Goal: Task Accomplishment & Management: Complete application form

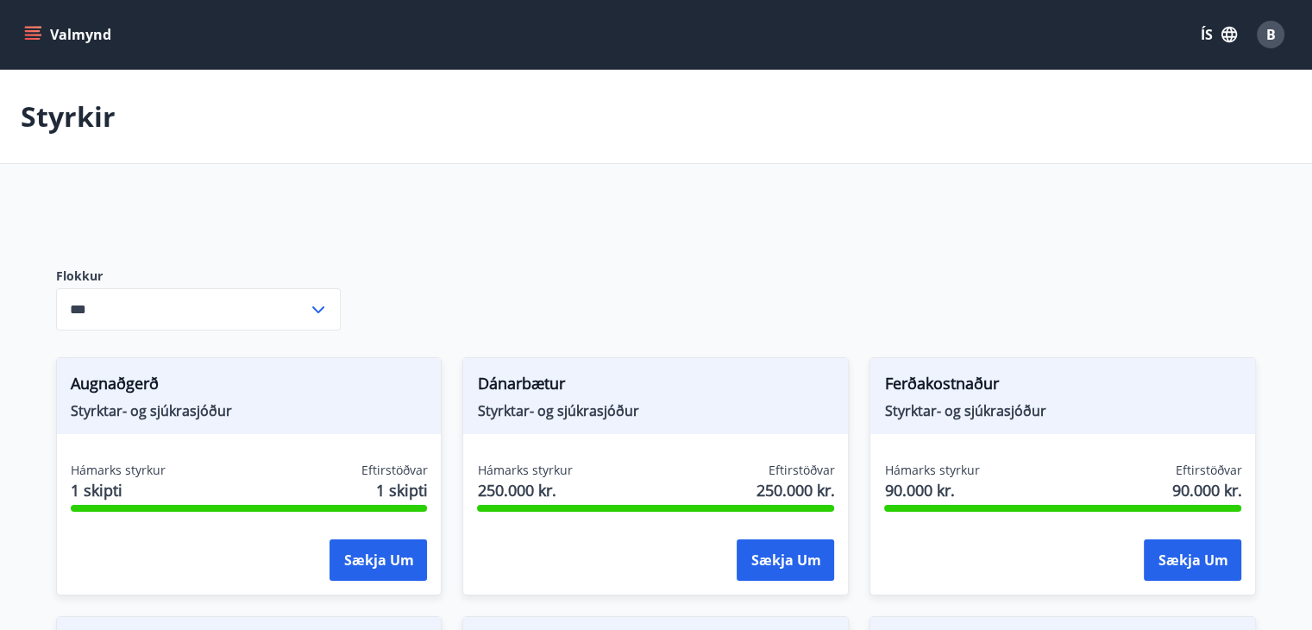
click at [39, 33] on icon "menu" at bounding box center [32, 34] width 17 height 17
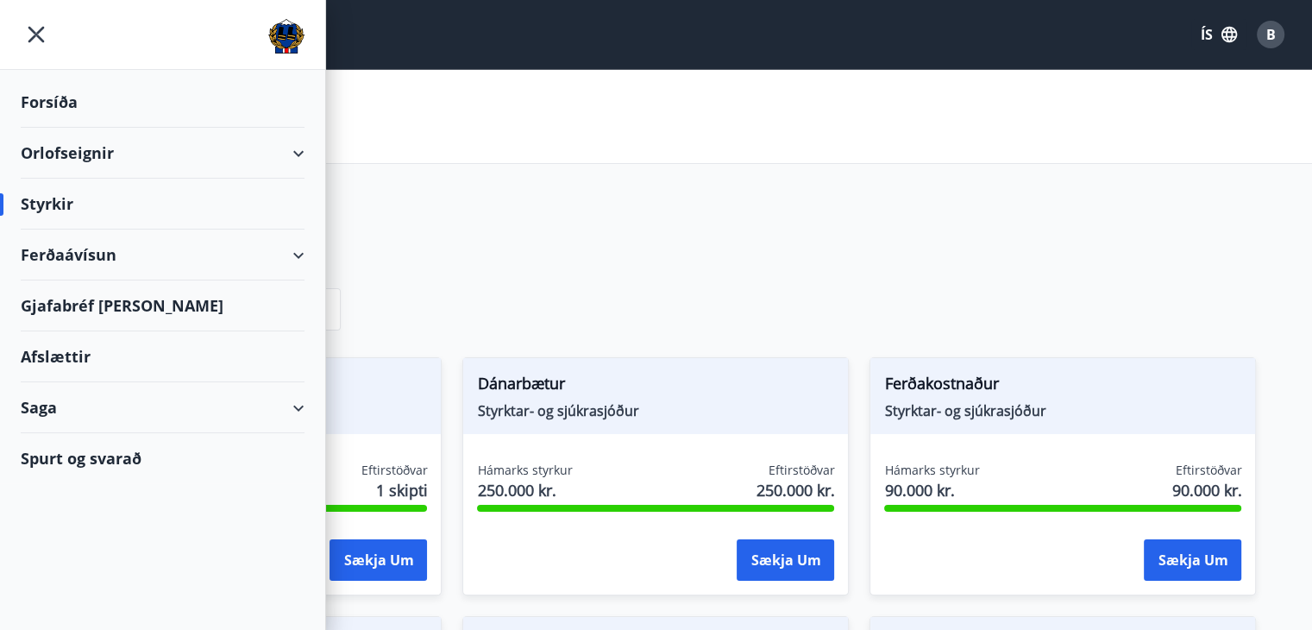
click at [298, 154] on div "Orlofseignir" at bounding box center [163, 153] width 284 height 51
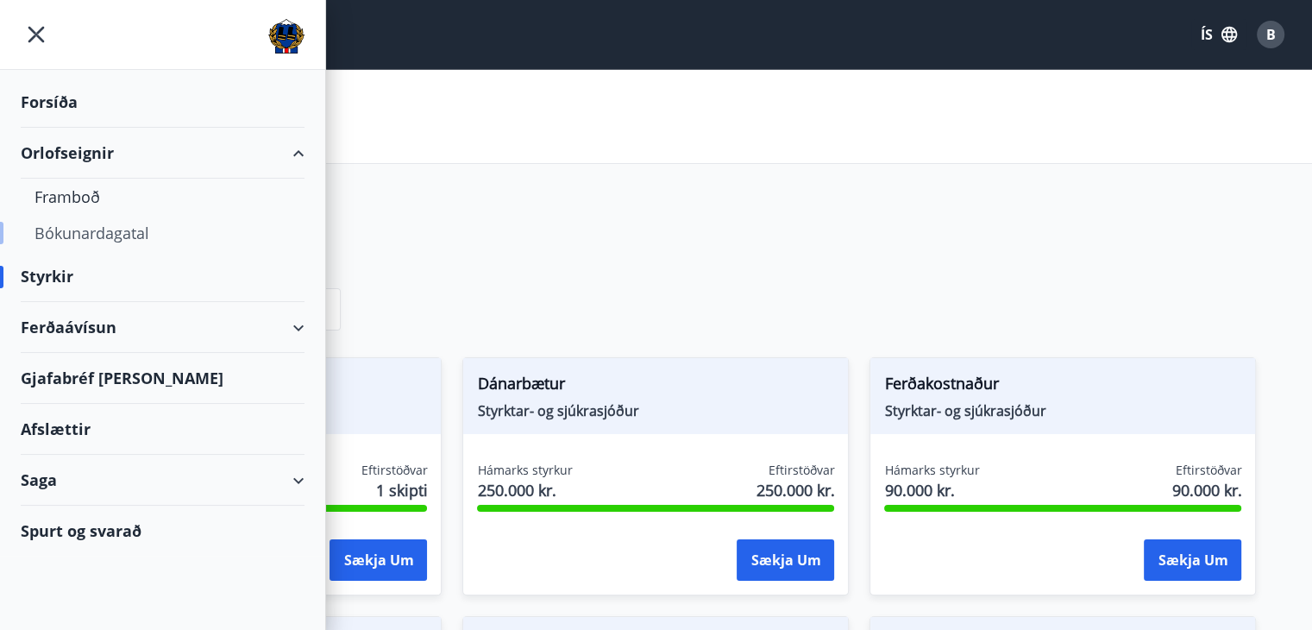
click at [85, 234] on div "Bókunardagatal" at bounding box center [163, 233] width 256 height 36
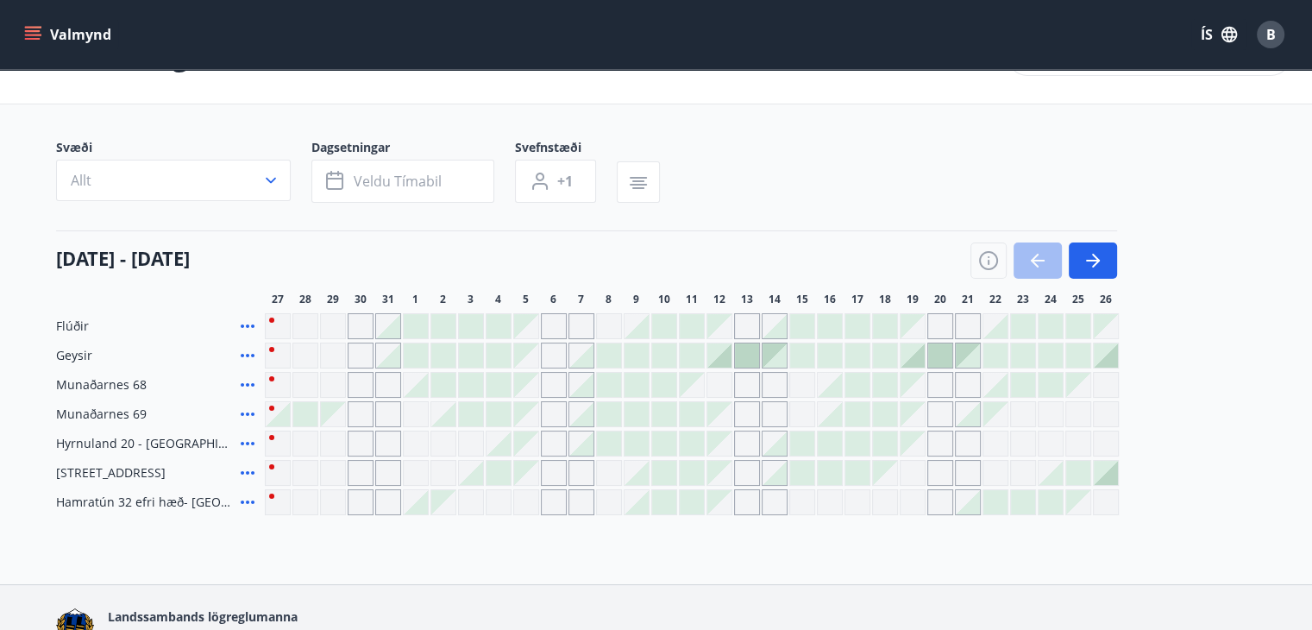
scroll to position [67, 0]
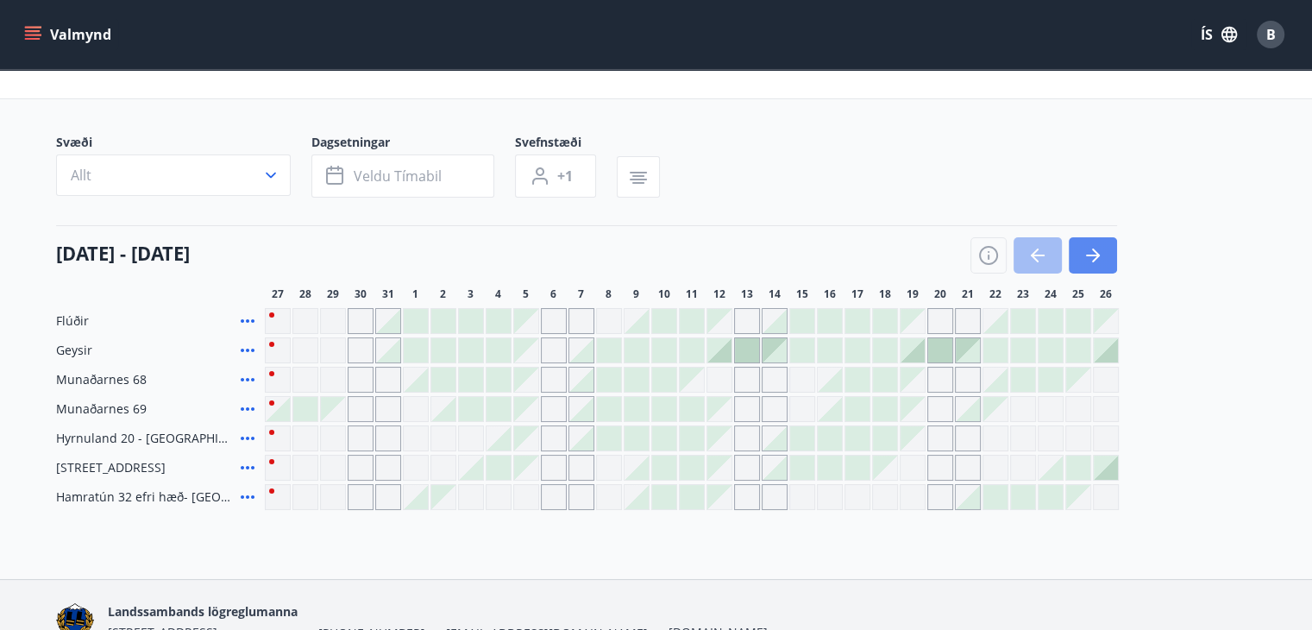
click at [1088, 251] on icon "button" at bounding box center [1092, 255] width 21 height 21
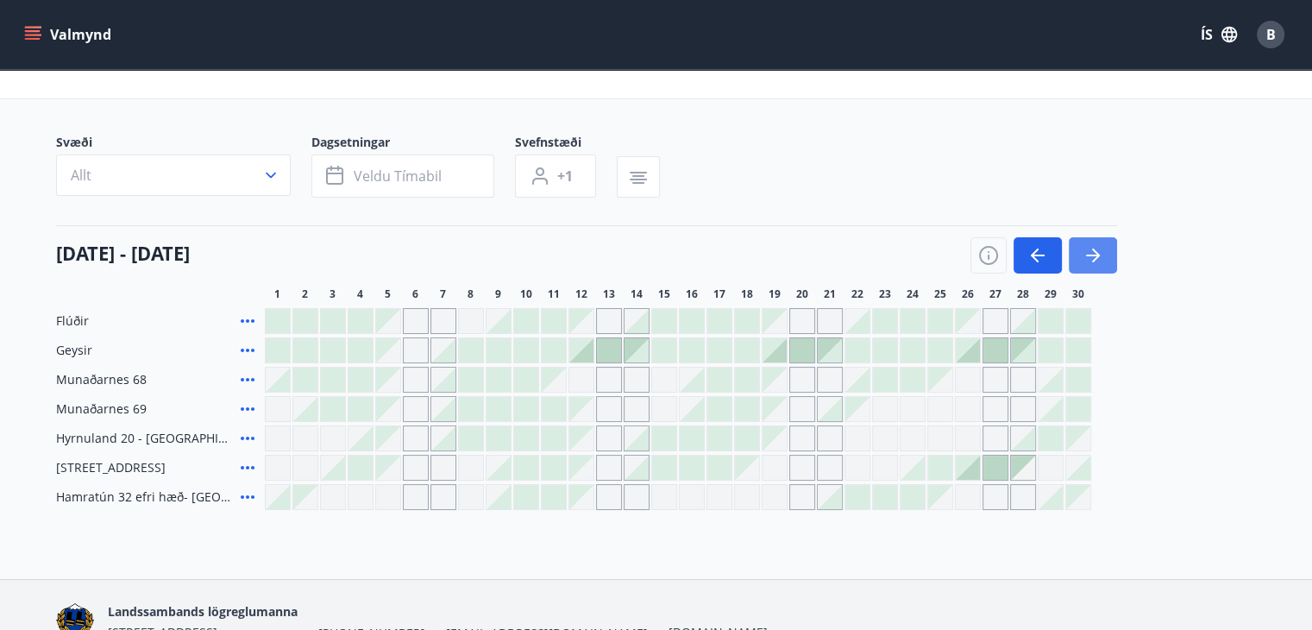
click at [1088, 251] on icon "button" at bounding box center [1092, 255] width 21 height 21
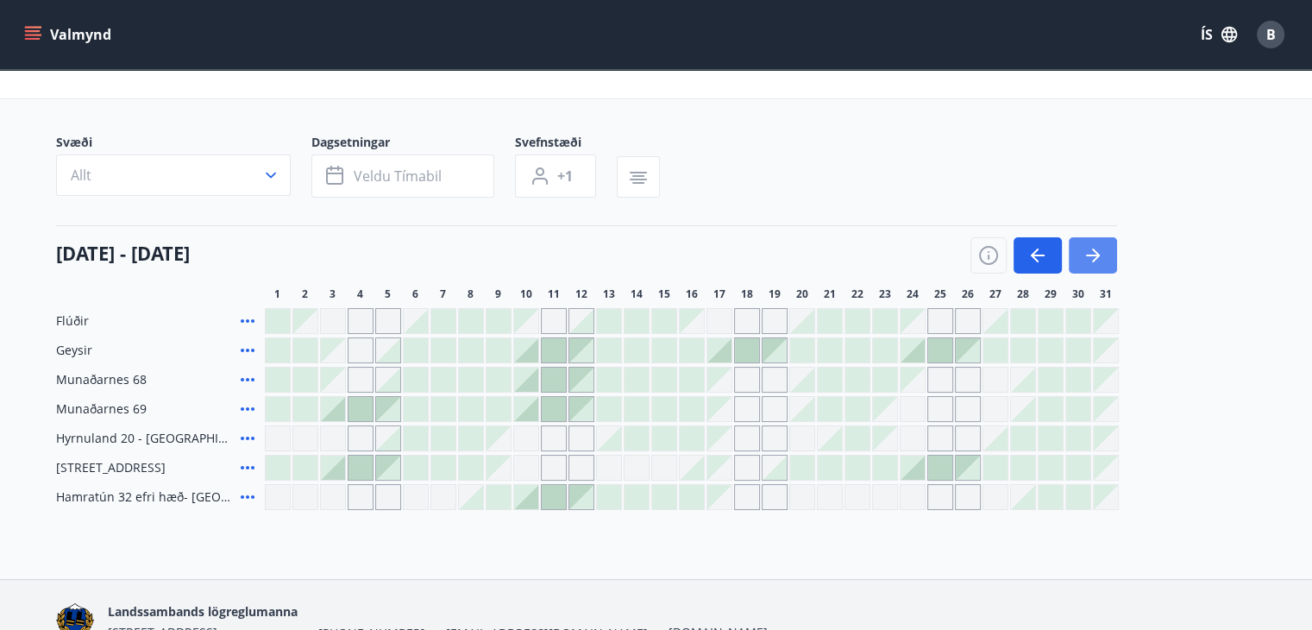
click at [1094, 258] on icon "button" at bounding box center [1096, 255] width 8 height 14
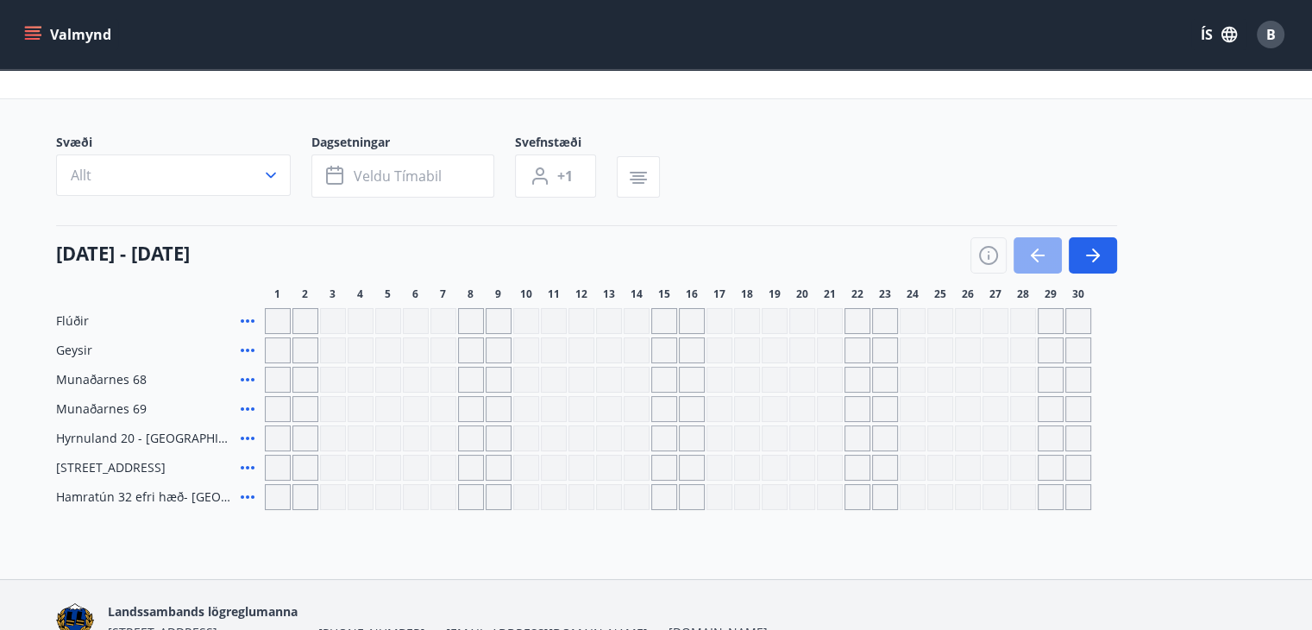
click at [1042, 255] on icon "button" at bounding box center [1038, 255] width 14 height 2
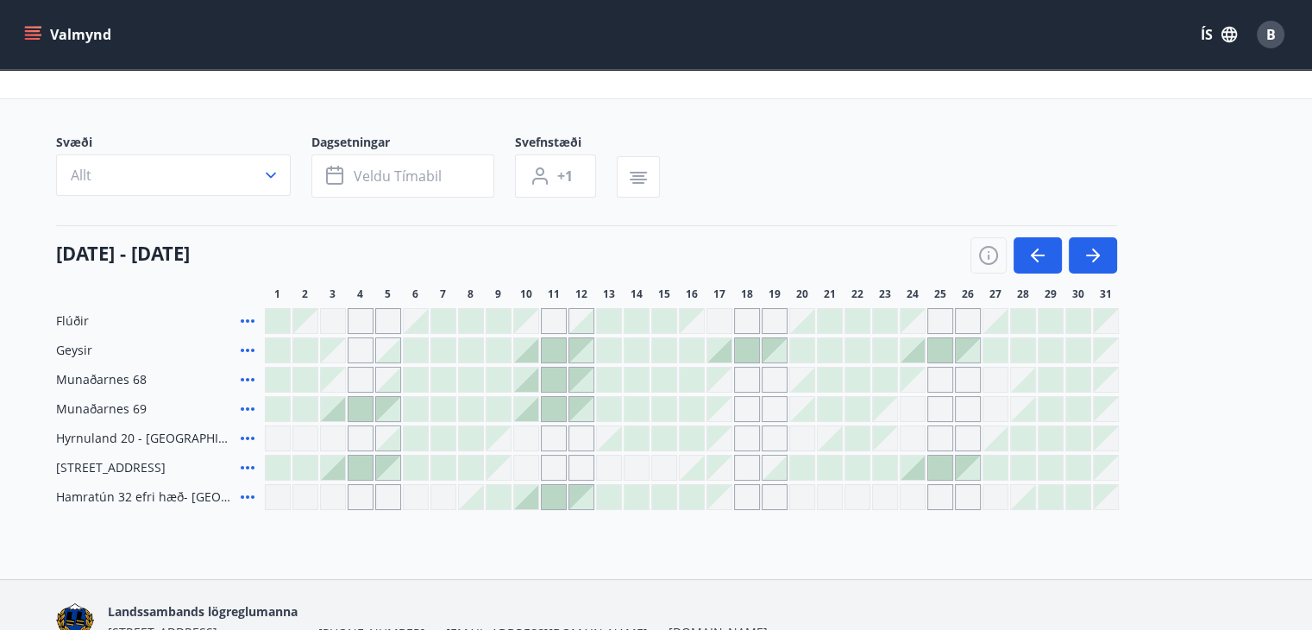
click at [30, 30] on icon "menu" at bounding box center [33, 31] width 16 height 2
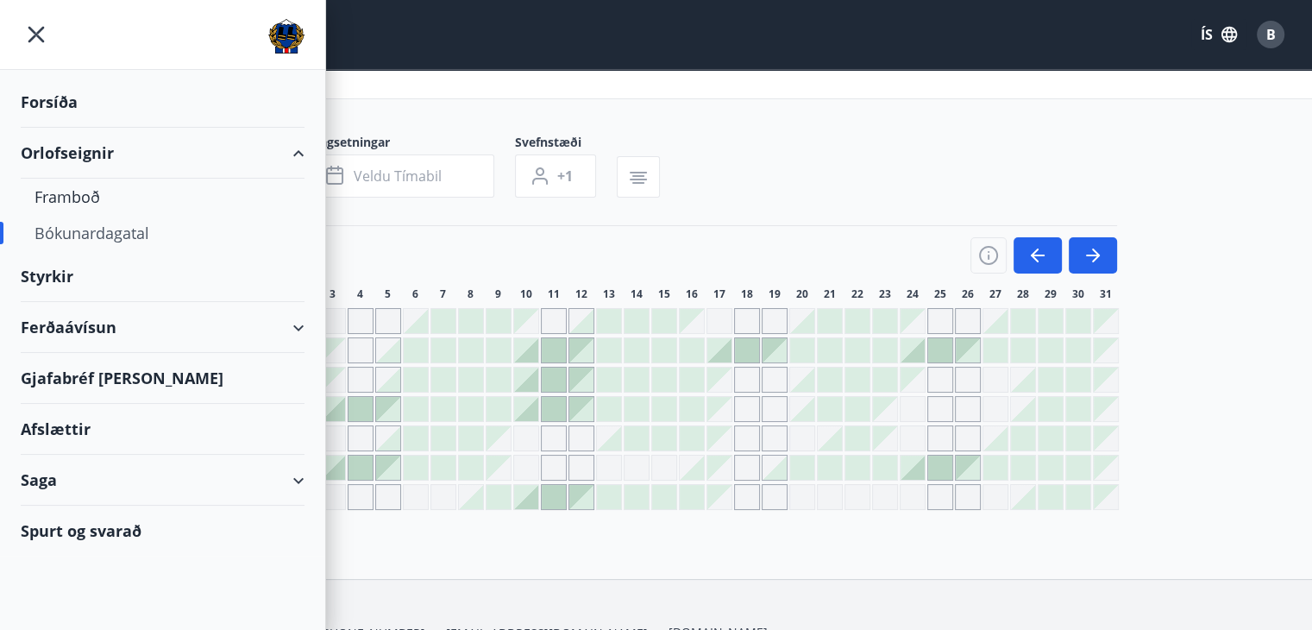
click at [298, 329] on div "Ferðaávísun" at bounding box center [163, 327] width 284 height 51
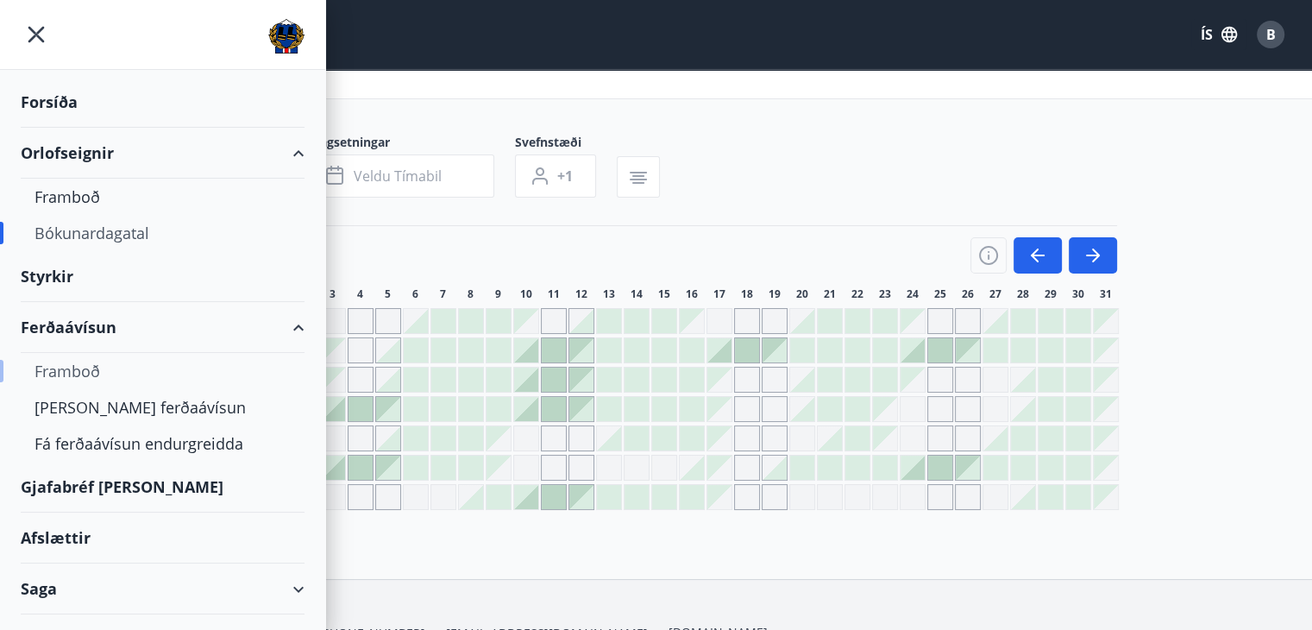
click at [85, 370] on div "Framboð" at bounding box center [163, 371] width 256 height 36
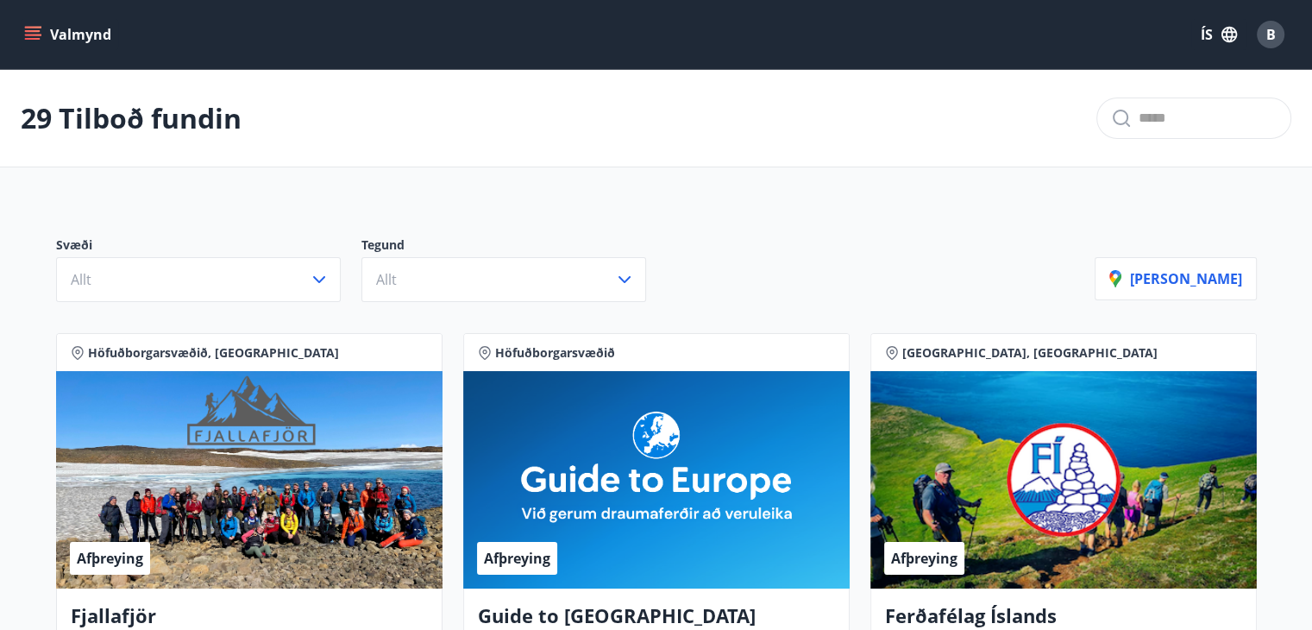
click at [33, 33] on icon "menu" at bounding box center [32, 34] width 17 height 17
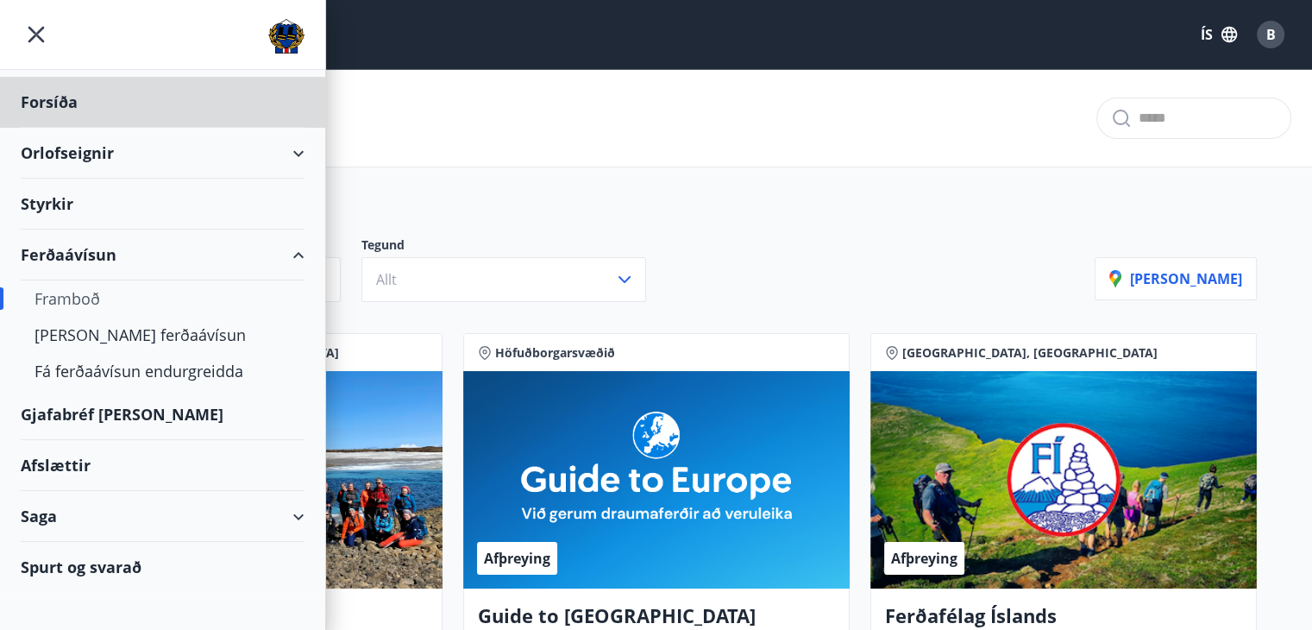
click at [42, 128] on div "Styrkir" at bounding box center [163, 102] width 284 height 51
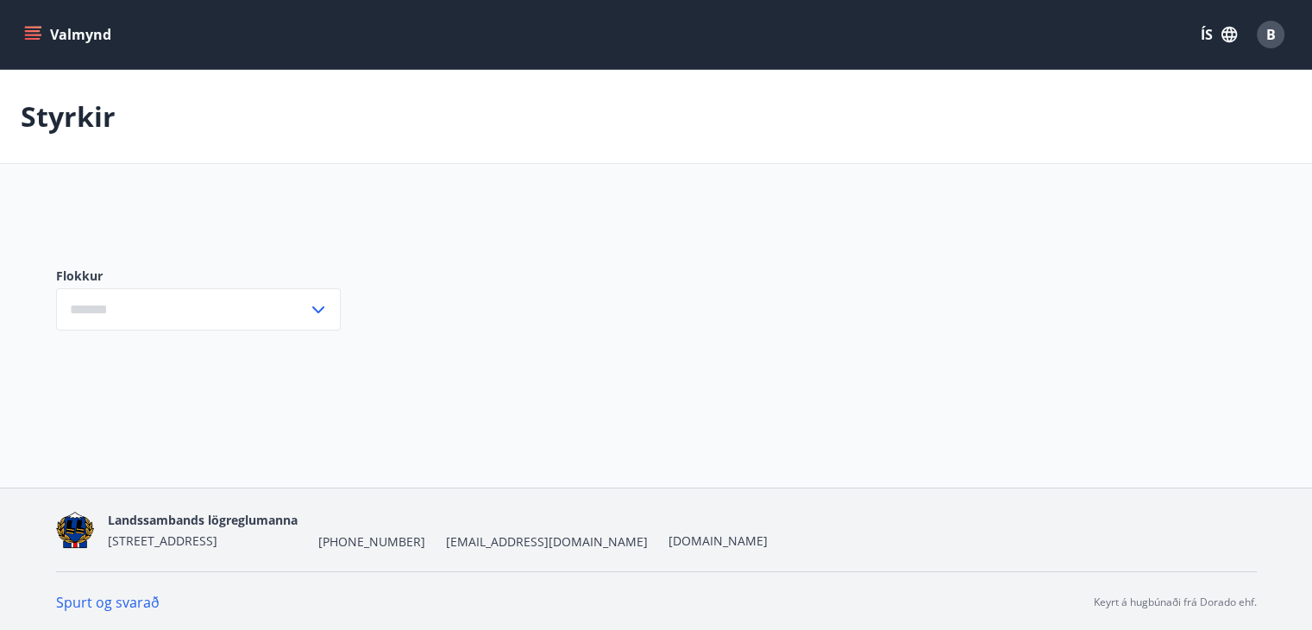
type input "***"
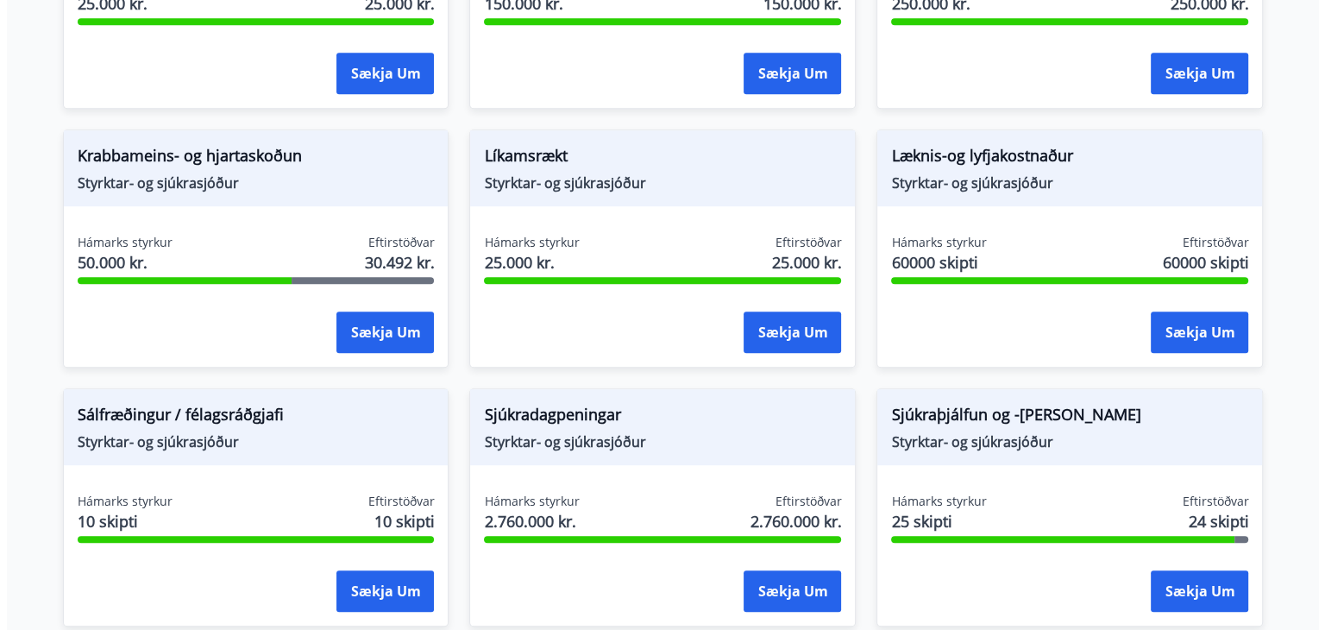
scroll to position [1003, 0]
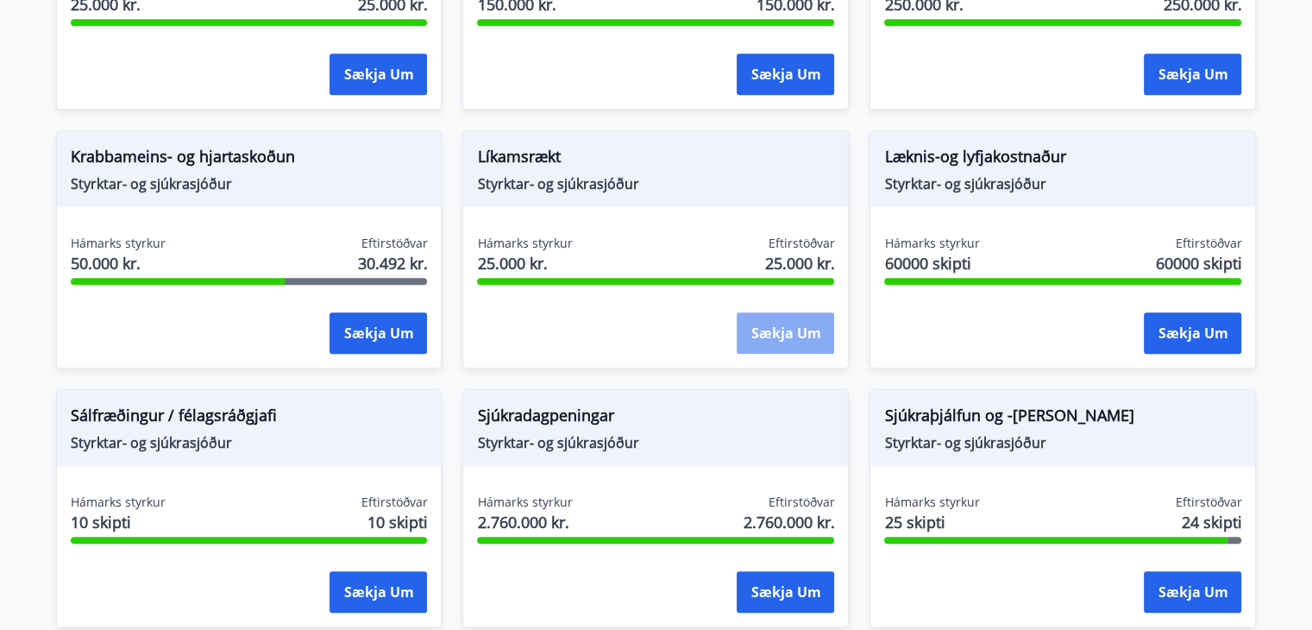
click at [796, 329] on button "Sækja um" at bounding box center [785, 332] width 97 height 41
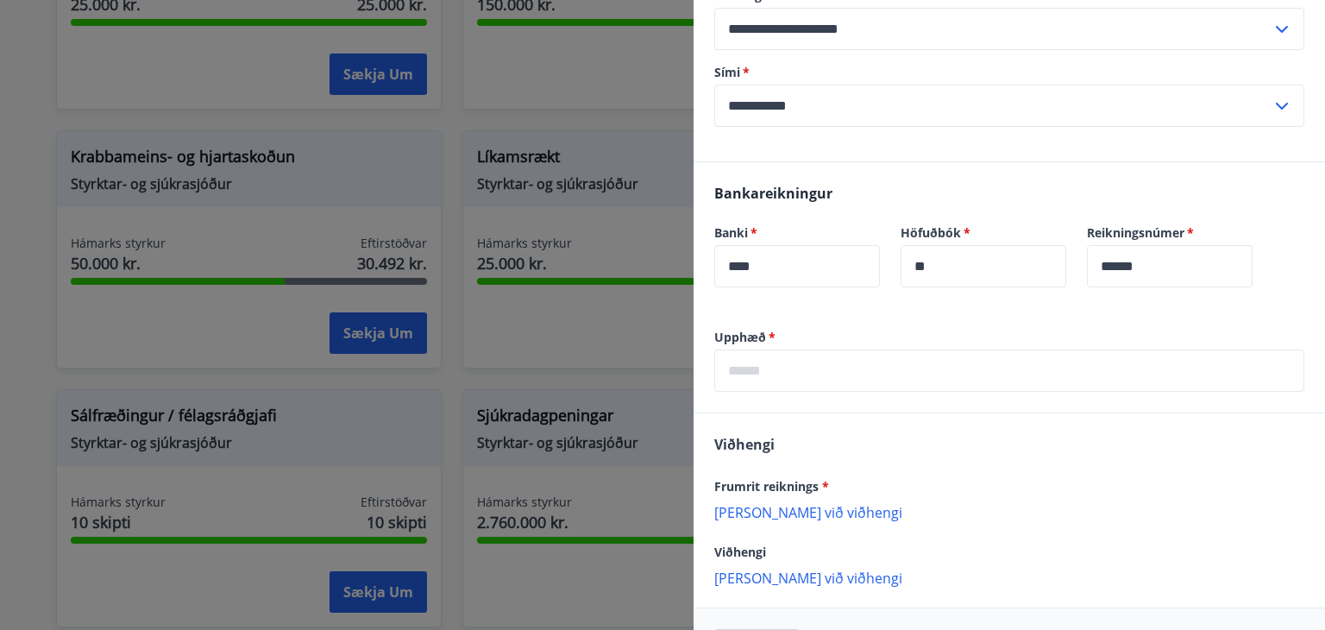
scroll to position [335, 0]
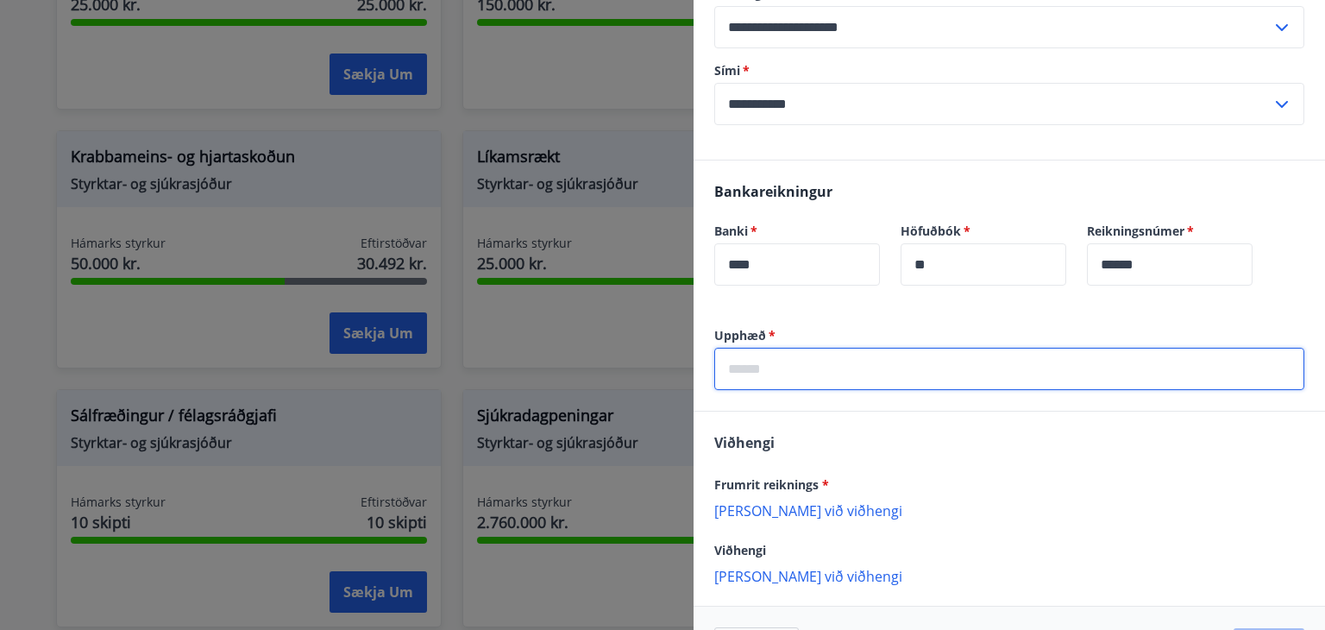
click at [851, 348] on input "text" at bounding box center [1009, 369] width 590 height 42
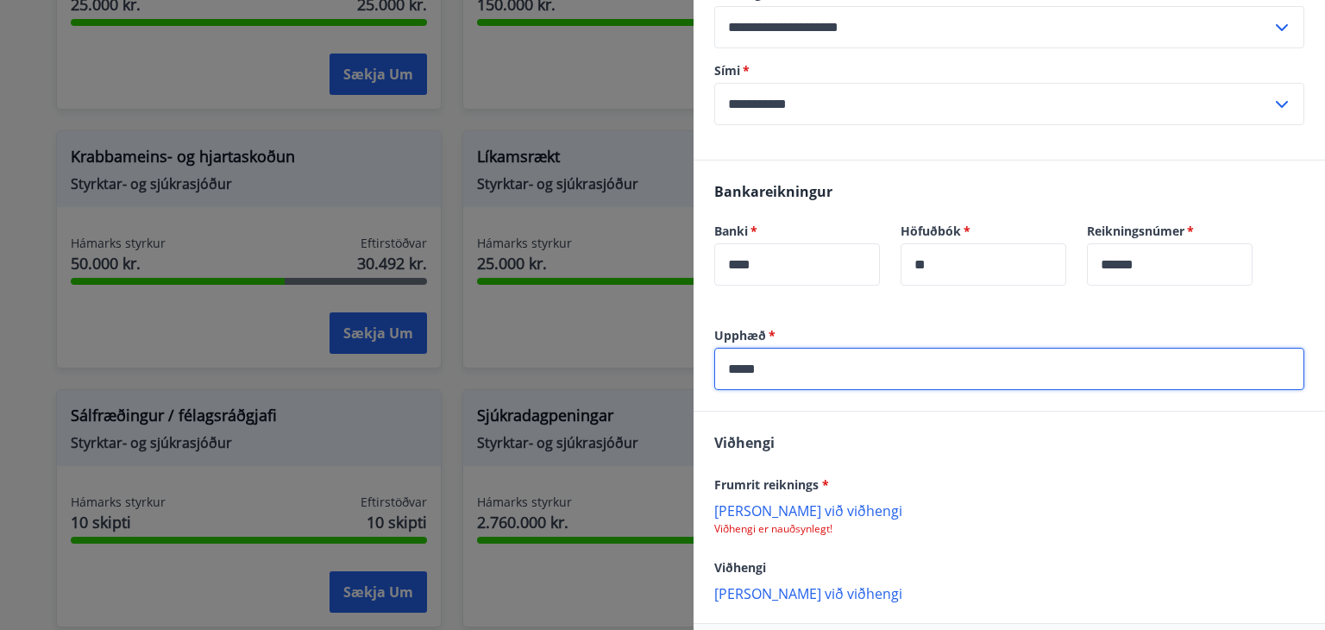
type input "*****"
click at [794, 501] on p "[PERSON_NAME] við viðhengi" at bounding box center [1009, 509] width 590 height 17
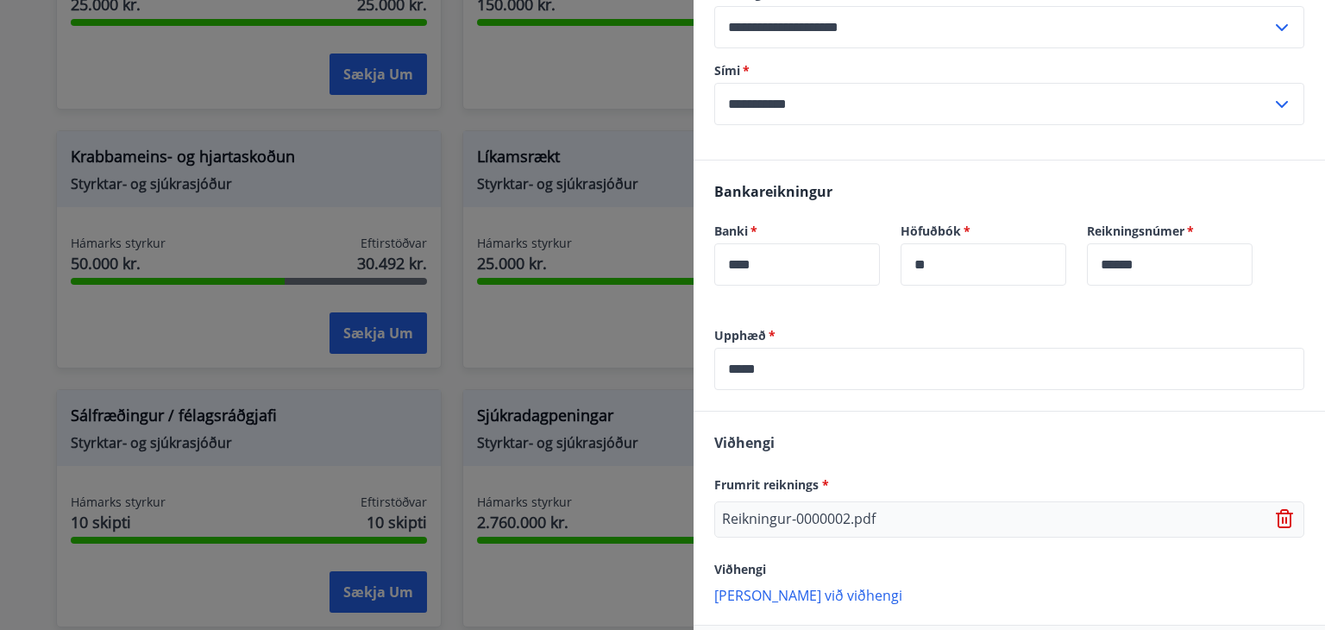
scroll to position [393, 0]
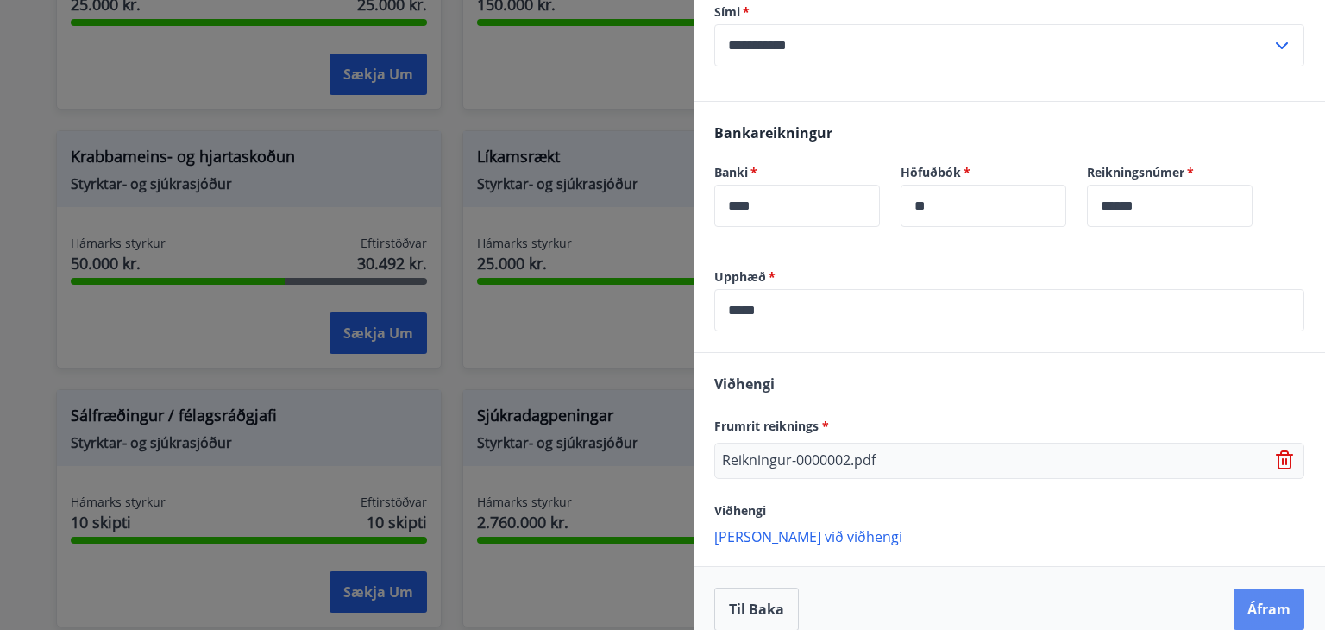
click at [1253, 588] on button "Áfram" at bounding box center [1268, 608] width 71 height 41
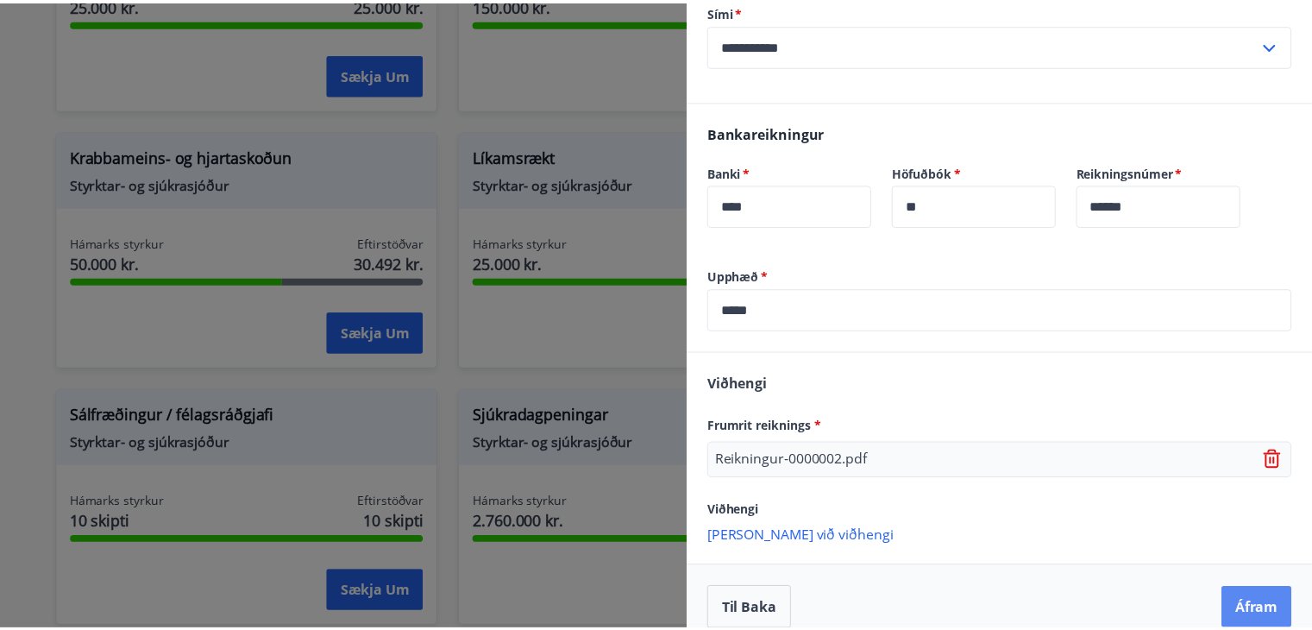
scroll to position [0, 0]
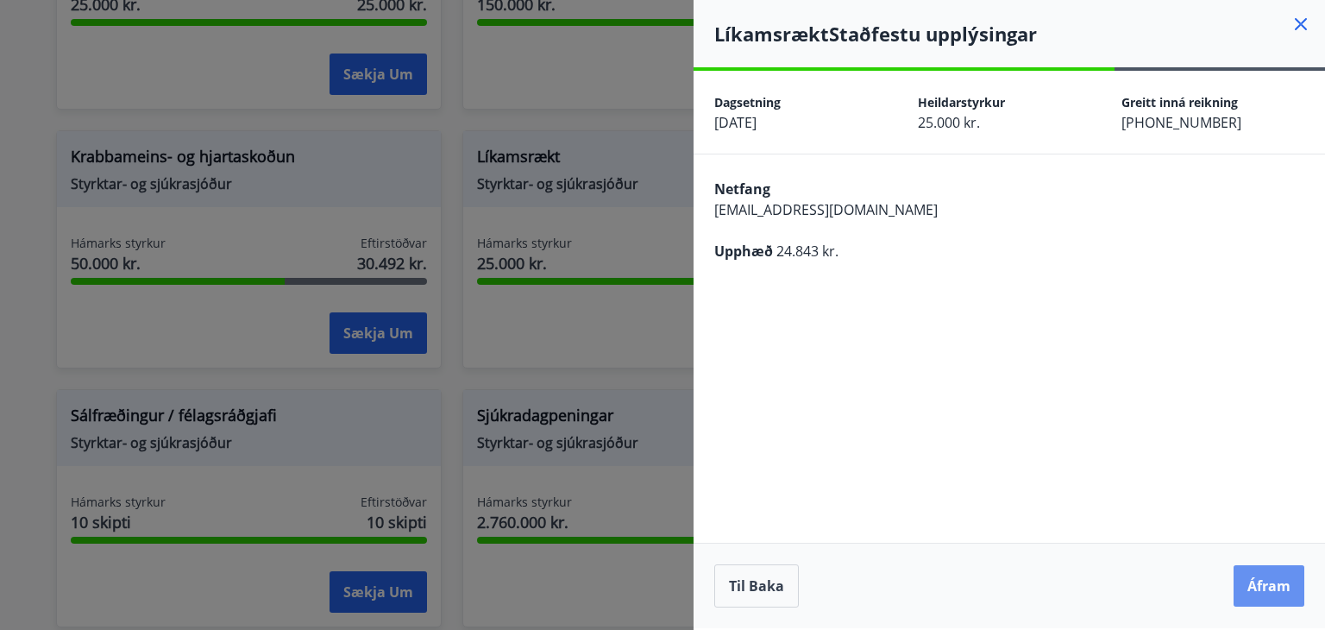
click at [1253, 582] on button "Áfram" at bounding box center [1268, 585] width 71 height 41
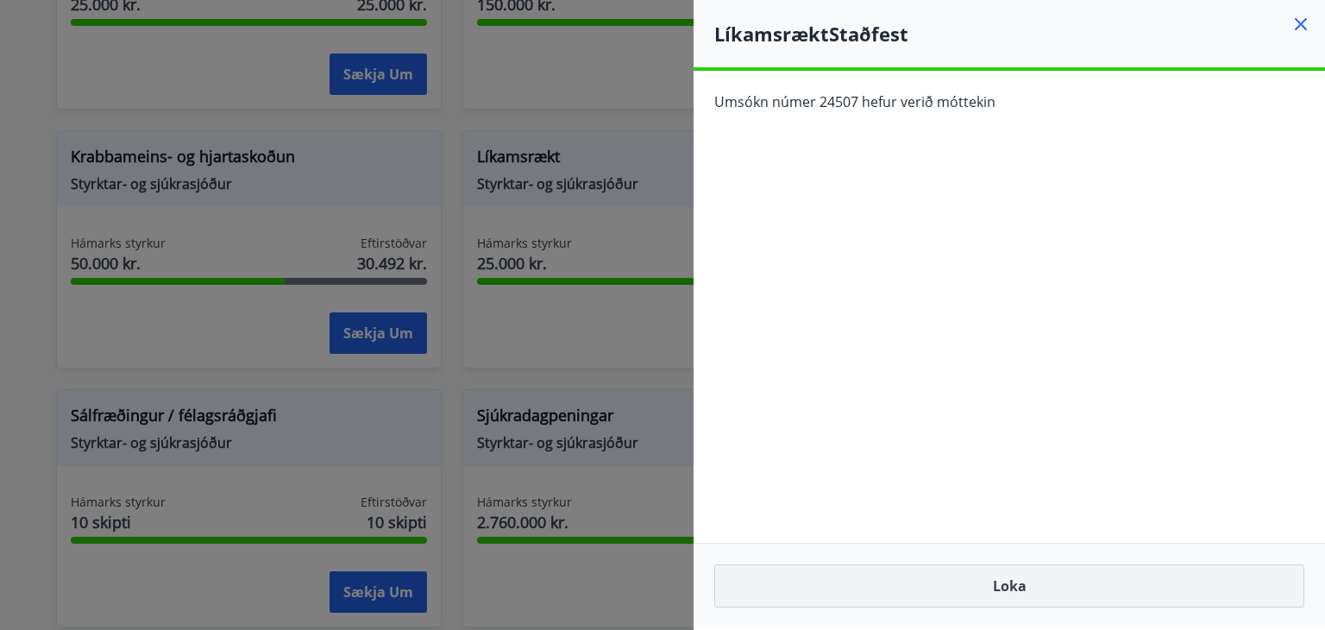
click at [1019, 583] on button "Loka" at bounding box center [1009, 585] width 590 height 43
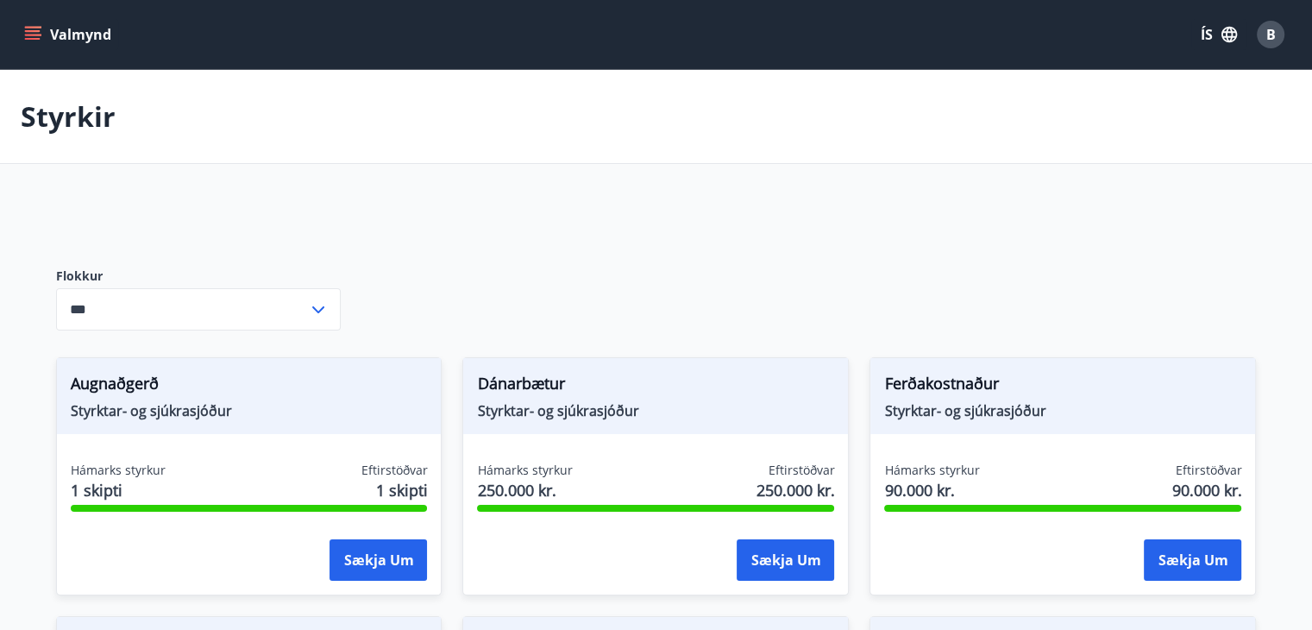
click at [1270, 41] on span "B" at bounding box center [1270, 34] width 9 height 19
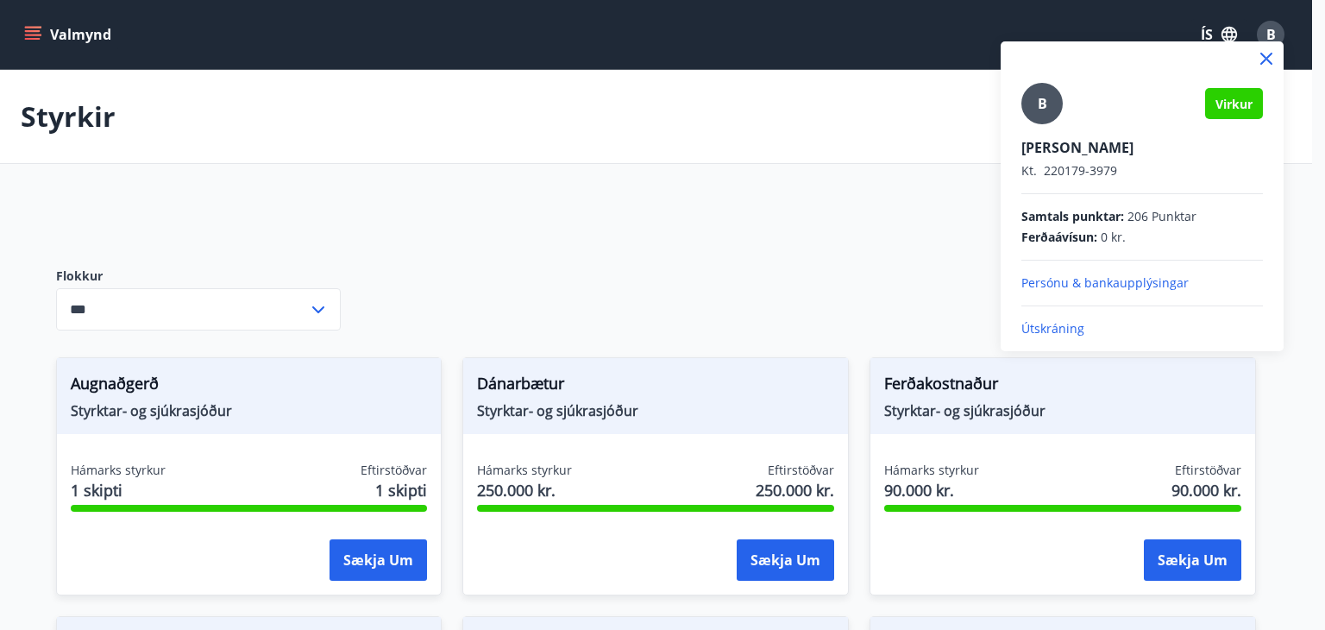
click at [1056, 329] on p "Útskráning" at bounding box center [1142, 328] width 242 height 17
